Goal: Information Seeking & Learning: Learn about a topic

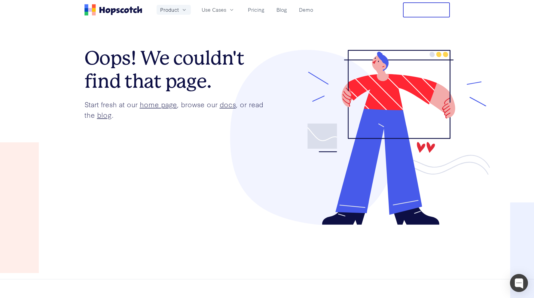
click at [185, 11] on icon "button" at bounding box center [184, 10] width 6 height 6
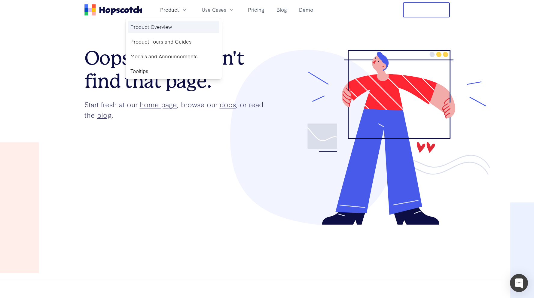
click at [175, 22] on link "Product Overview" at bounding box center [173, 27] width 91 height 12
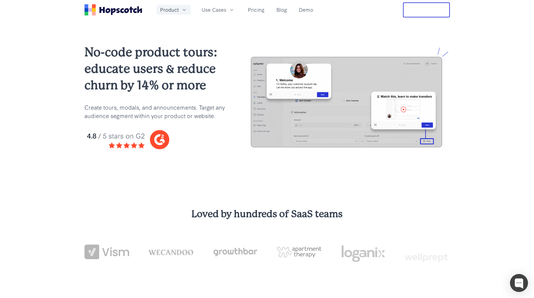
click at [180, 12] on button "Product" at bounding box center [174, 10] width 34 height 10
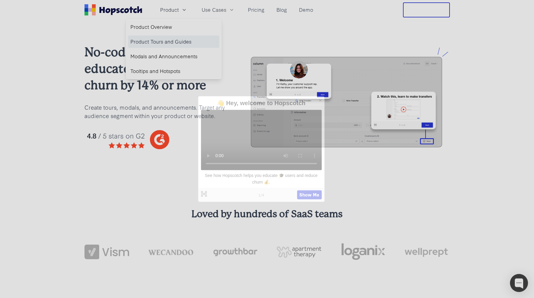
click at [180, 39] on link "Product Tours and Guides" at bounding box center [173, 41] width 91 height 12
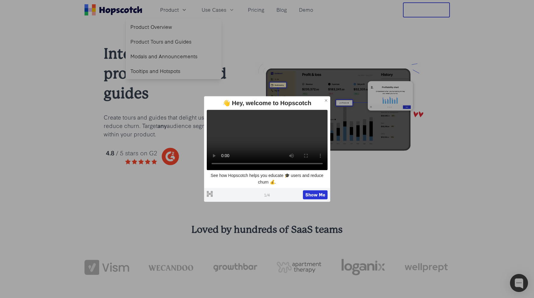
click at [326, 98] on icon at bounding box center [326, 100] width 4 height 4
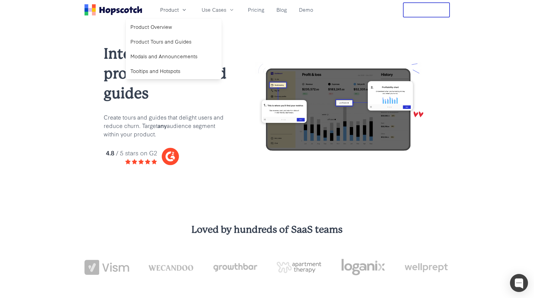
click at [341, 100] on img at bounding box center [339, 109] width 183 height 95
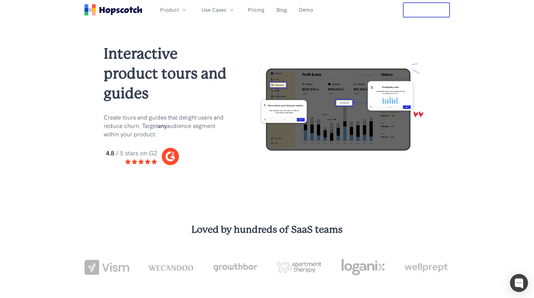
click at [369, 121] on img at bounding box center [339, 109] width 183 height 95
click at [300, 95] on img at bounding box center [339, 109] width 183 height 95
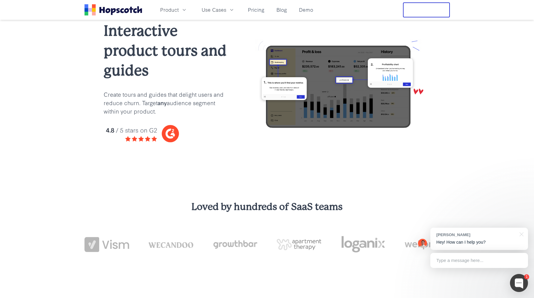
scroll to position [5, 0]
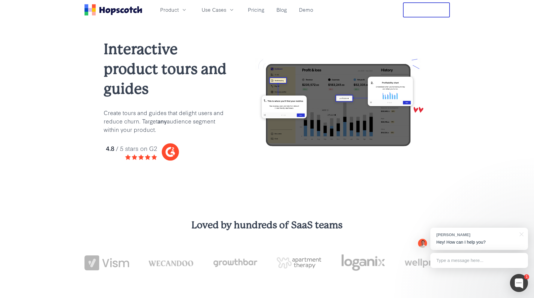
click at [323, 115] on img at bounding box center [339, 105] width 183 height 95
